Goal: Information Seeking & Learning: Learn about a topic

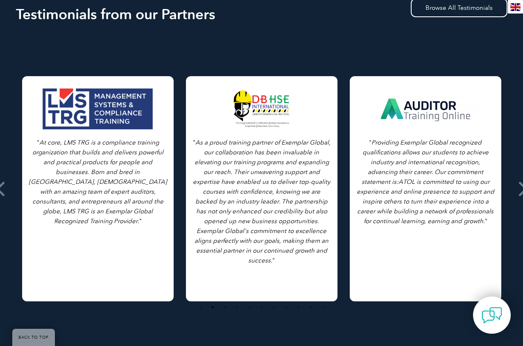
scroll to position [164, 0]
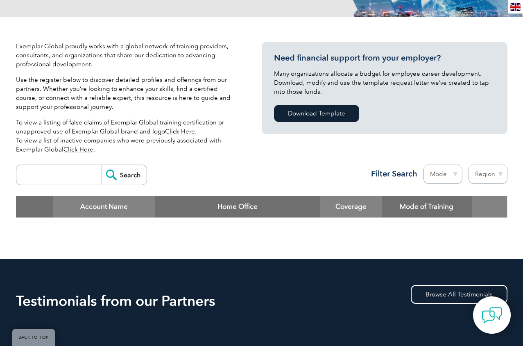
click at [82, 174] on input "search" at bounding box center [60, 175] width 81 height 20
type input "mil"
click at [102, 165] on input "Search" at bounding box center [124, 175] width 45 height 20
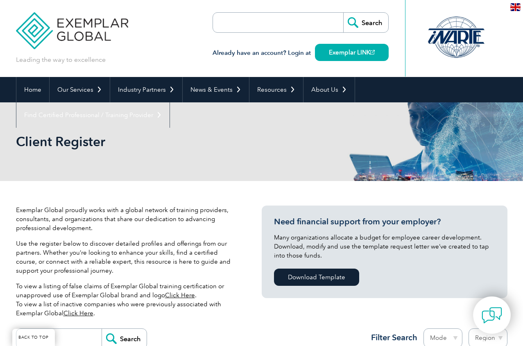
scroll to position [205, 0]
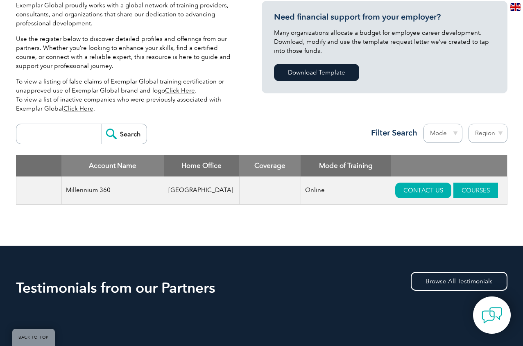
click at [453, 190] on link "COURSES" at bounding box center [475, 191] width 45 height 16
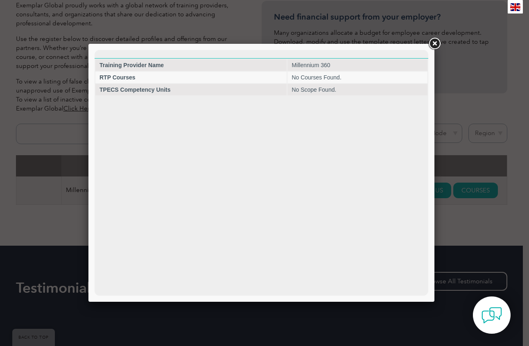
click at [433, 41] on link at bounding box center [434, 43] width 15 height 15
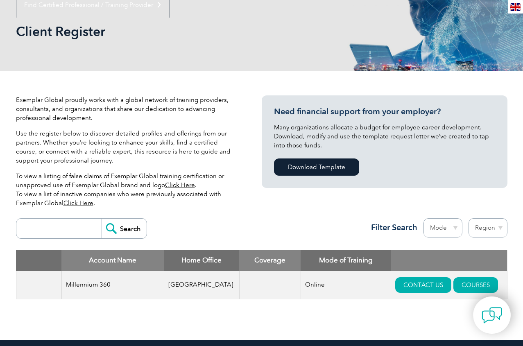
scroll to position [0, 0]
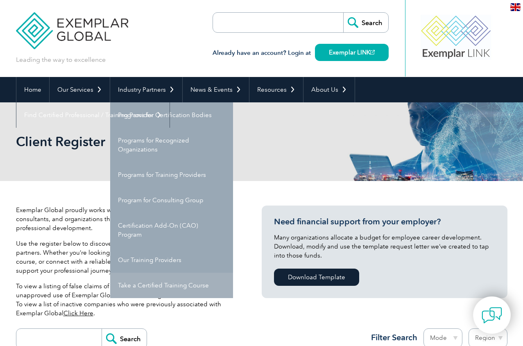
click at [172, 289] on link "Take a Certified Training Course" at bounding box center [171, 285] width 123 height 25
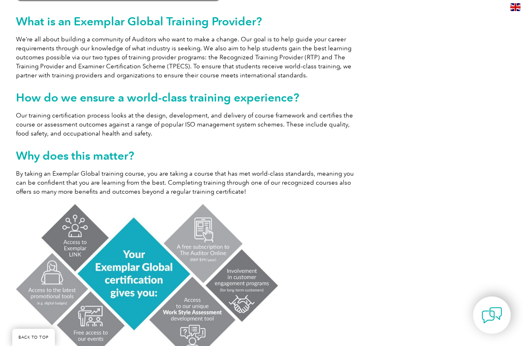
scroll to position [123, 0]
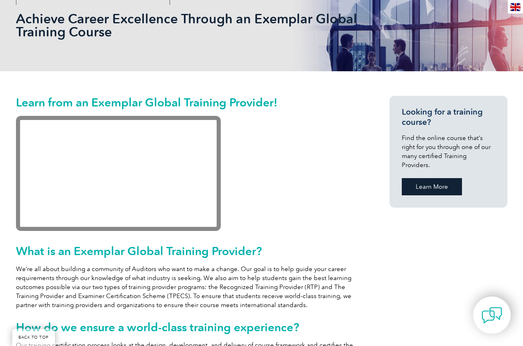
click at [424, 180] on link "Learn More" at bounding box center [432, 186] width 60 height 17
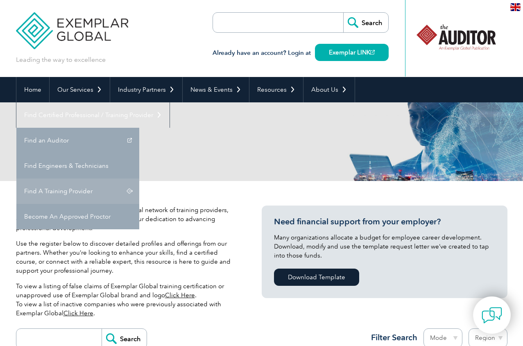
click at [139, 179] on link "Find A Training Provider" at bounding box center [77, 191] width 123 height 25
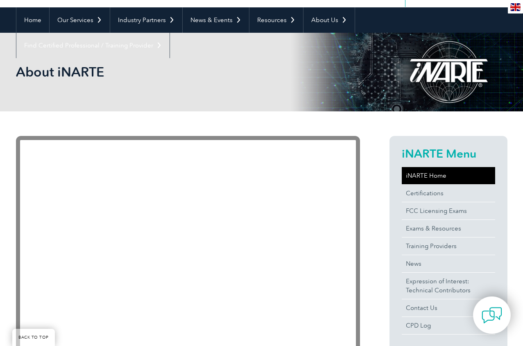
scroll to position [82, 0]
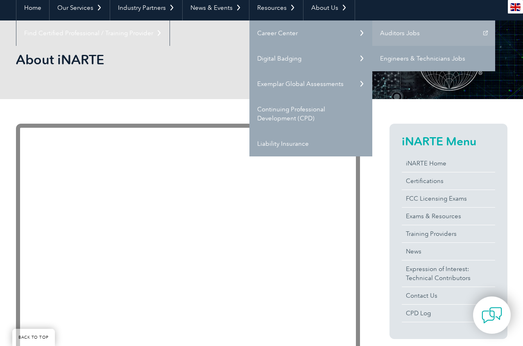
click at [408, 57] on link "Engineers & Technicians Jobs" at bounding box center [433, 58] width 123 height 25
click at [397, 57] on link "Engineers & Technicians Jobs" at bounding box center [433, 58] width 123 height 25
click at [482, 60] on link "Engineers & Technicians Jobs" at bounding box center [433, 58] width 123 height 25
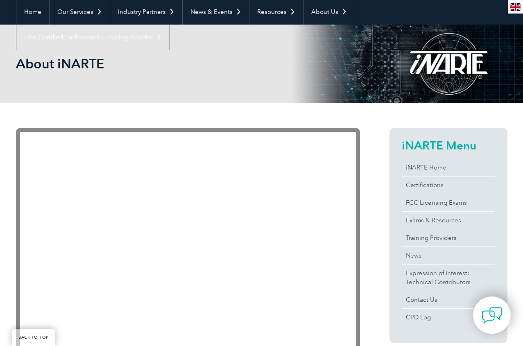
scroll to position [82, 0]
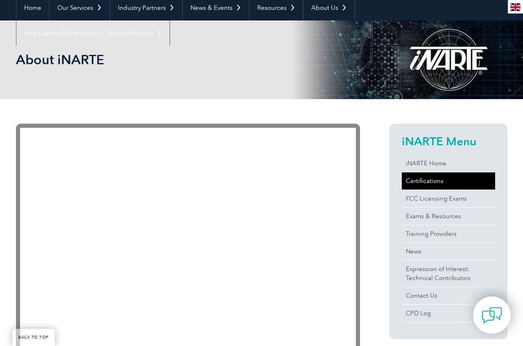
click at [421, 180] on link "Certifications" at bounding box center [448, 180] width 93 height 17
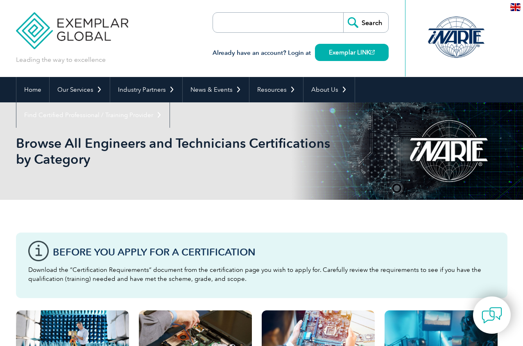
scroll to position [246, 0]
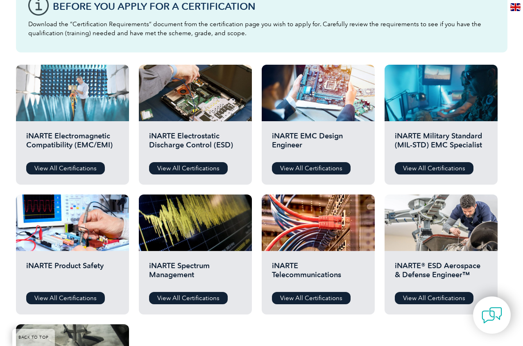
click at [66, 110] on div at bounding box center [72, 93] width 113 height 57
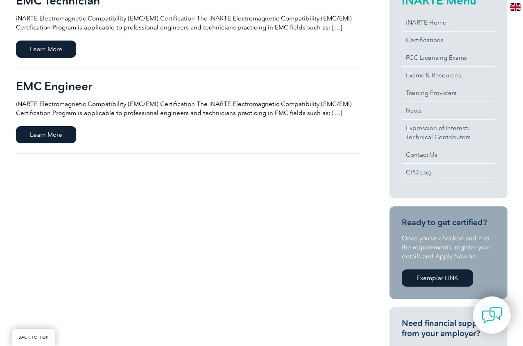
scroll to position [287, 0]
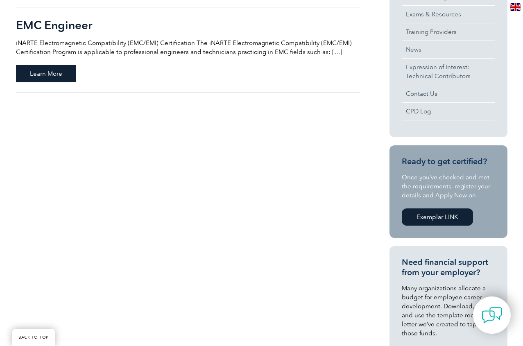
click at [53, 78] on span "Learn More" at bounding box center [46, 73] width 60 height 17
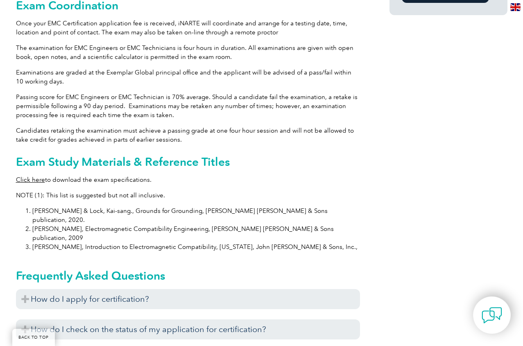
scroll to position [542, 0]
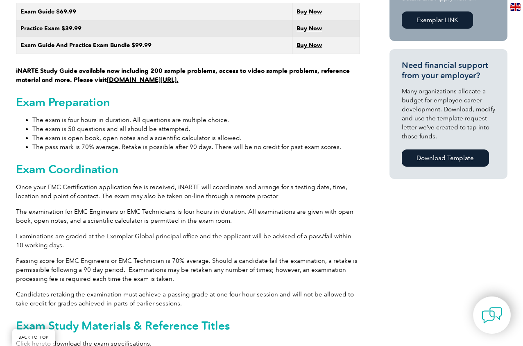
click at [144, 76] on link "[DOMAIN_NAME][URL]." at bounding box center [143, 79] width 72 height 7
